Goal: Information Seeking & Learning: Learn about a topic

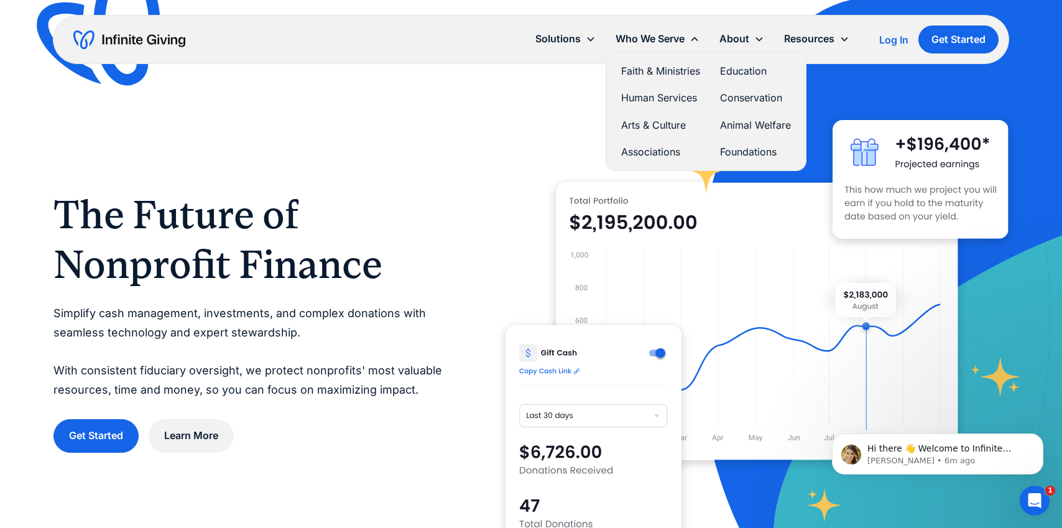
click at [664, 67] on link "Faith & Ministries" at bounding box center [660, 71] width 79 height 17
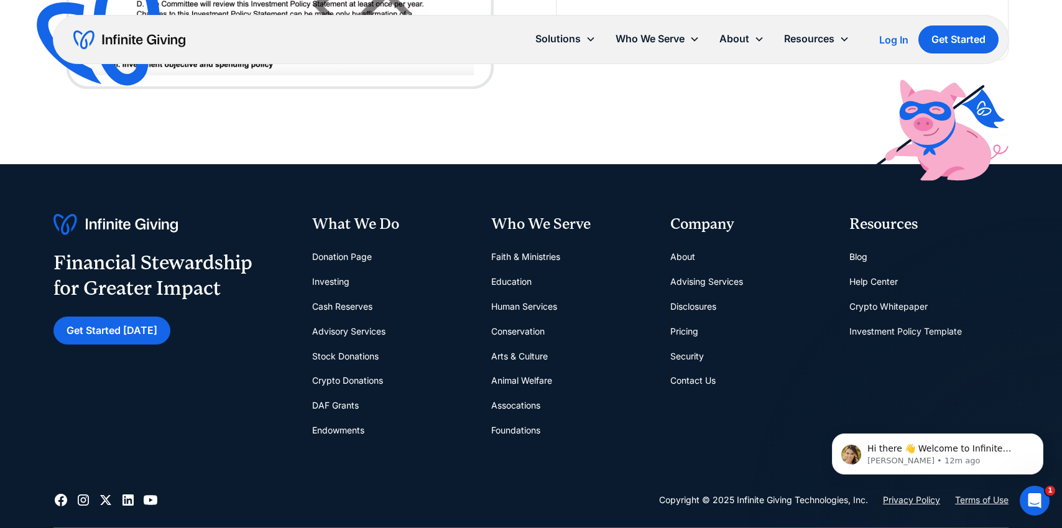
scroll to position [3170, 0]
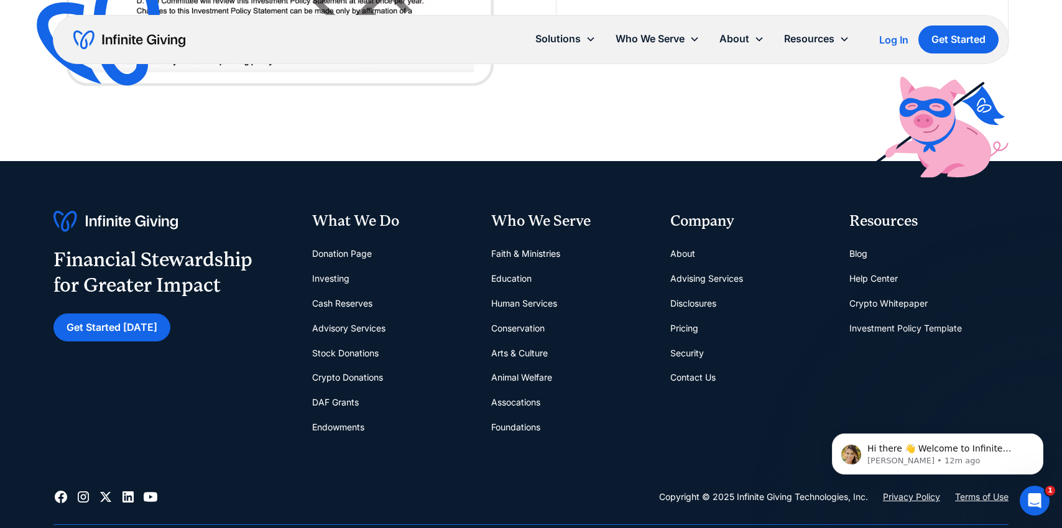
click at [339, 365] on link "Crypto Donations" at bounding box center [347, 377] width 71 height 25
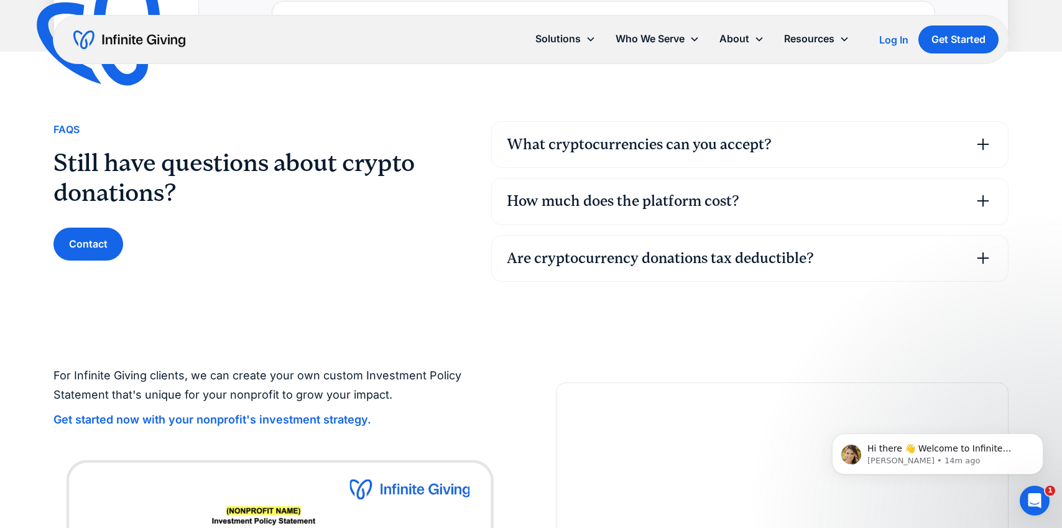
scroll to position [3005, 0]
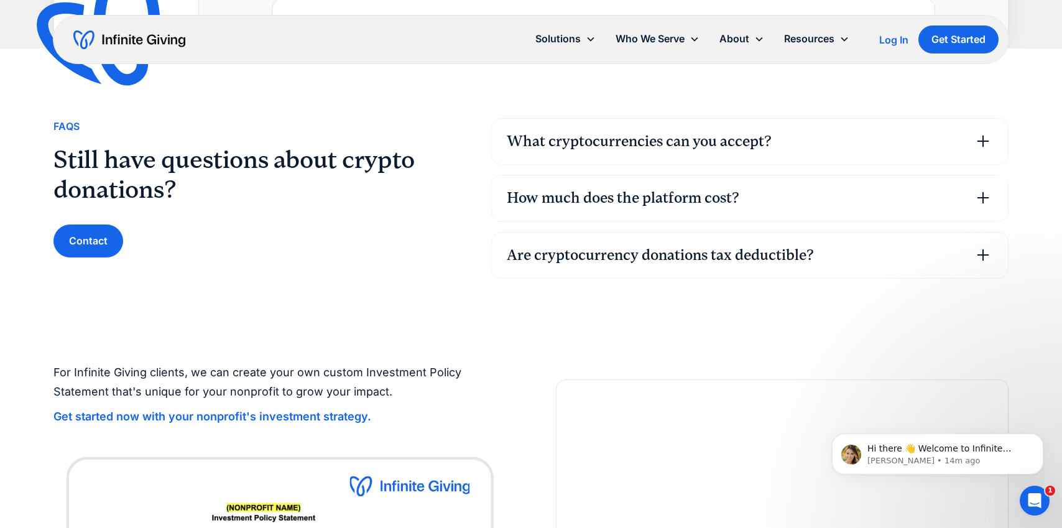
click at [596, 198] on div "How much does the platform cost?" at bounding box center [623, 198] width 232 height 21
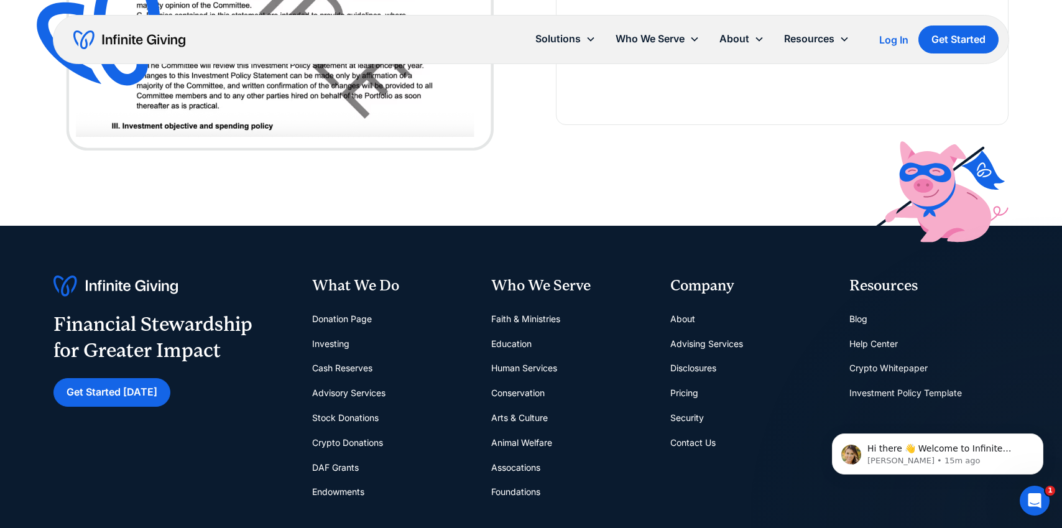
scroll to position [3804, 0]
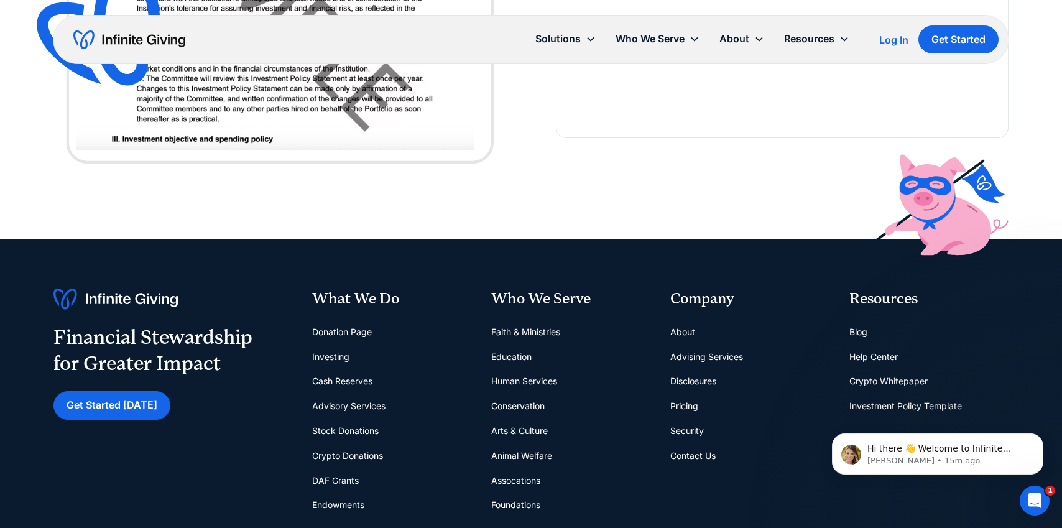
click at [323, 379] on link "Cash Reserves" at bounding box center [342, 381] width 60 height 25
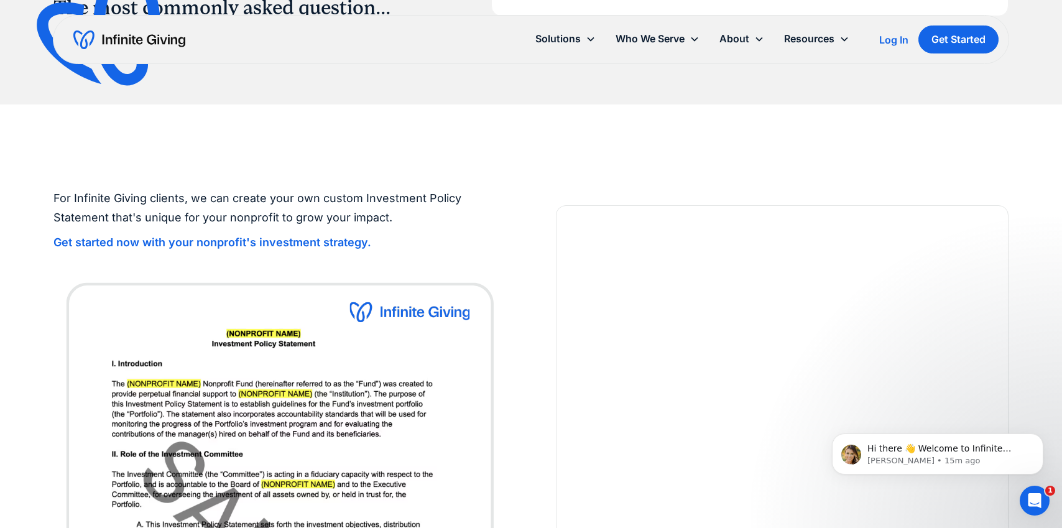
scroll to position [2199, 0]
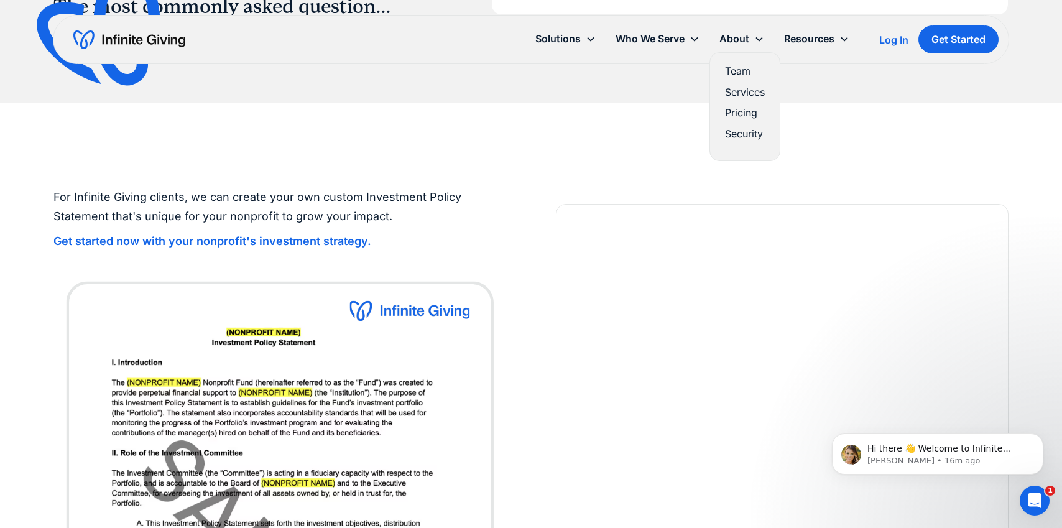
click at [740, 69] on link "Team" at bounding box center [745, 71] width 40 height 17
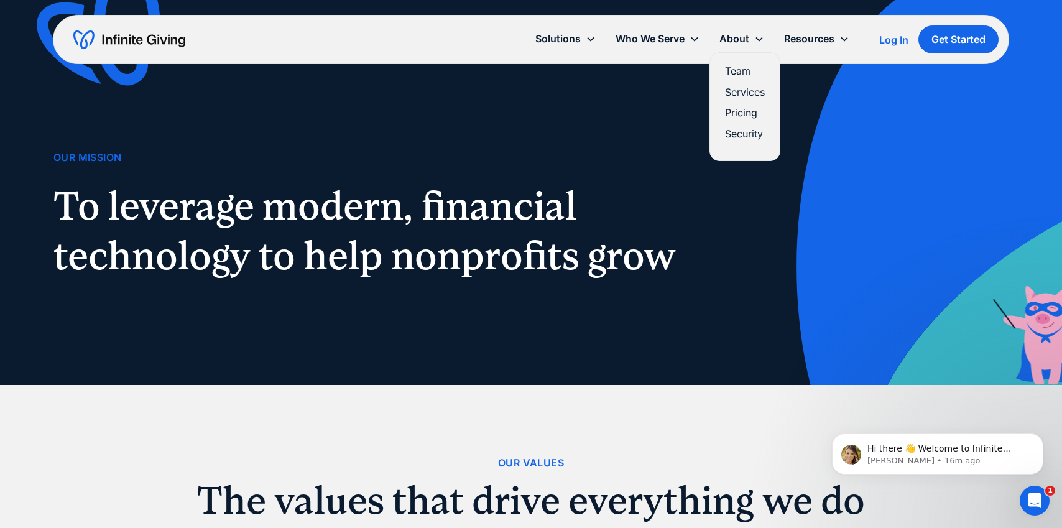
click at [740, 114] on link "Pricing" at bounding box center [745, 112] width 40 height 17
